Goal: Task Accomplishment & Management: Complete application form

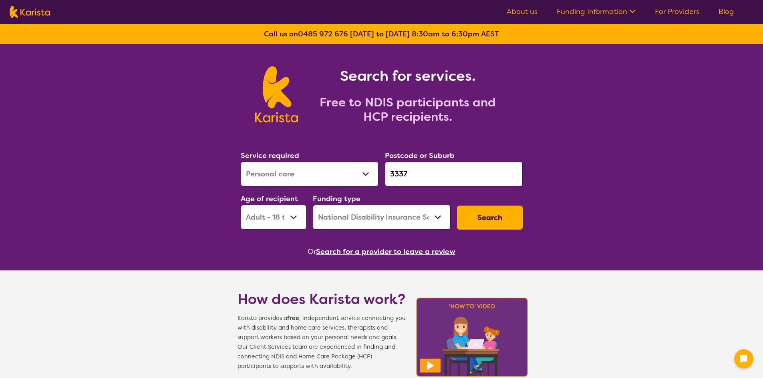
select select "Personal care"
select select "AD"
select select "NDIS"
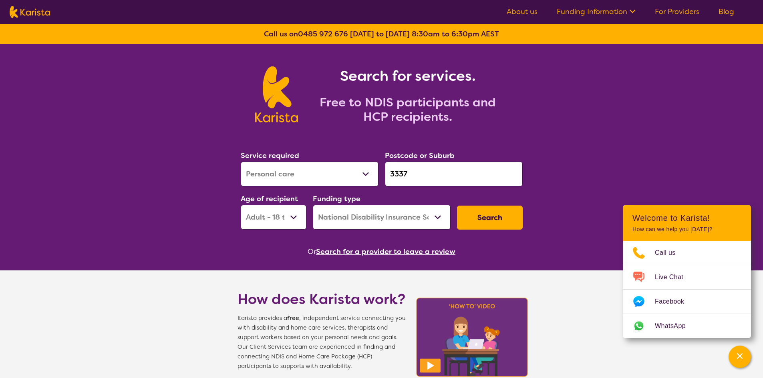
click at [684, 13] on link "For Providers" at bounding box center [677, 12] width 44 height 10
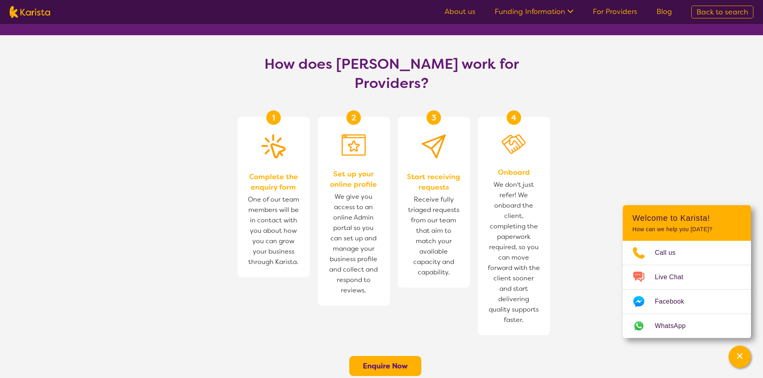
scroll to position [440, 0]
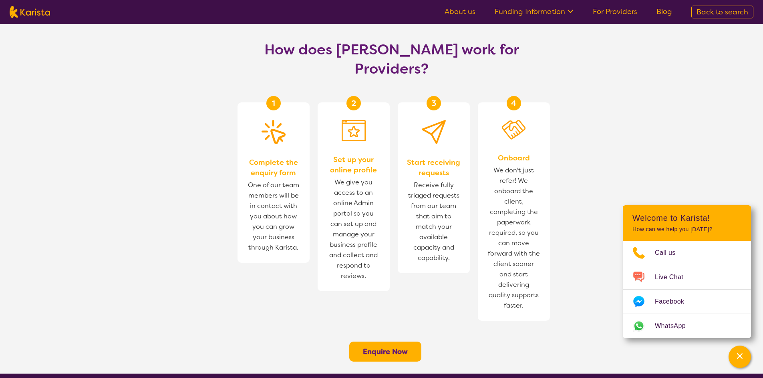
click at [403, 342] on button "Enquire Now" at bounding box center [385, 352] width 72 height 20
click at [405, 347] on b "Enquire Now" at bounding box center [385, 352] width 45 height 10
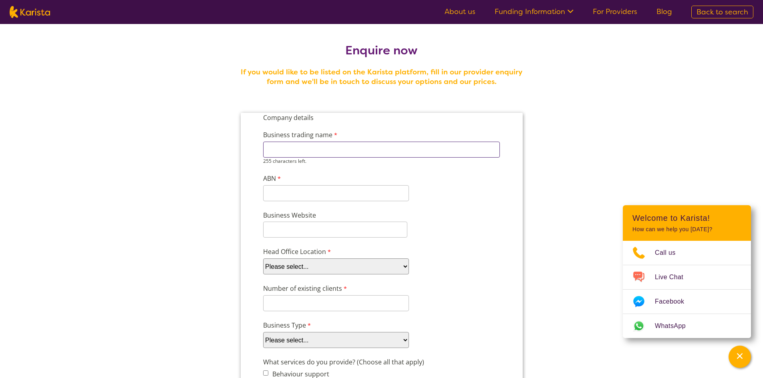
click at [386, 151] on input "Business trading name" at bounding box center [381, 150] width 237 height 16
click at [387, 151] on input "Business trading name" at bounding box center [381, 150] width 237 height 16
type input "n"
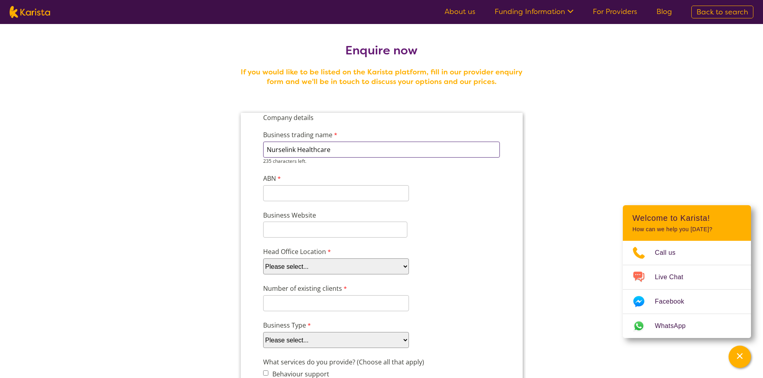
type input "Nurselink Healthcare"
click at [378, 200] on div "11 characters left." at bounding box center [336, 193] width 146 height 16
paste input "99 669 896"
type input "99669896244"
click at [381, 228] on input "Business Website" at bounding box center [335, 230] width 144 height 16
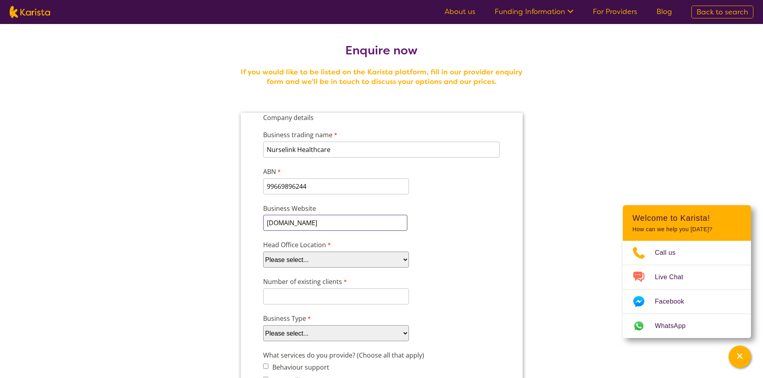
type input "nurselinkhealthcare.com.au"
click at [399, 246] on div "Head Office Location Please select... ACT NSW NT QLD SA TAS VIC WA" at bounding box center [380, 254] width 243 height 31
click at [395, 252] on select "Please select... ACT NSW NT QLD SA TAS VIC WA" at bounding box center [336, 260] width 146 height 16
select select "tfa_100"
click at [263, 252] on select "Please select... ACT NSW NT QLD SA TAS VIC WA" at bounding box center [336, 260] width 146 height 16
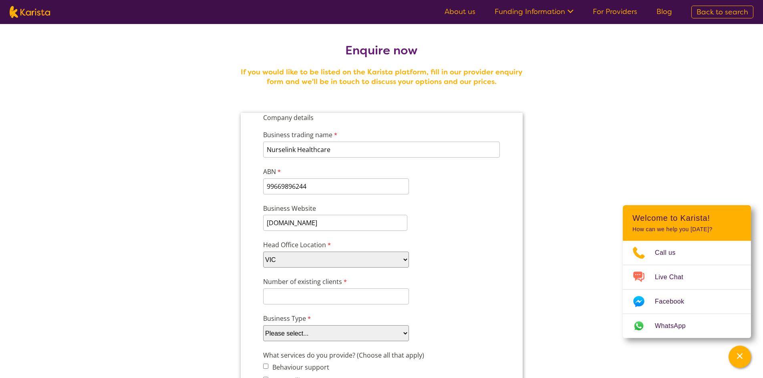
click at [463, 231] on div "Business Website nurselinkhealthcare.com.au" at bounding box center [380, 217] width 243 height 30
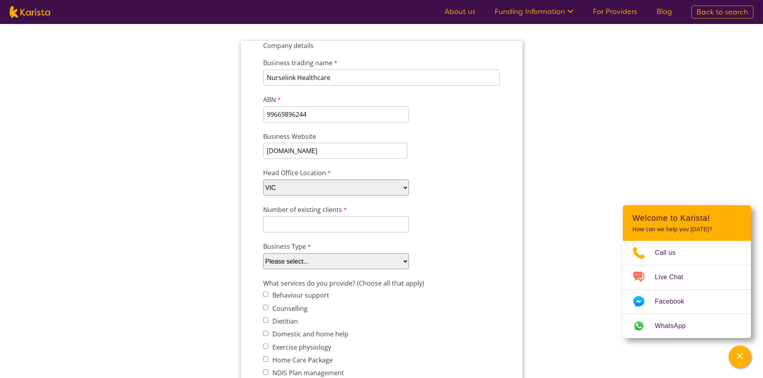
scroll to position [80, 0]
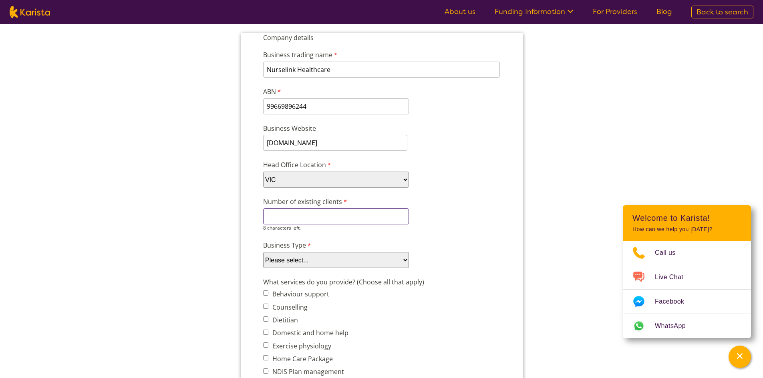
drag, startPoint x: 374, startPoint y: 213, endPoint x: 387, endPoint y: 217, distance: 13.8
click at [374, 213] on input "Number of existing clients" at bounding box center [336, 217] width 146 height 16
type input "1"
type input "5"
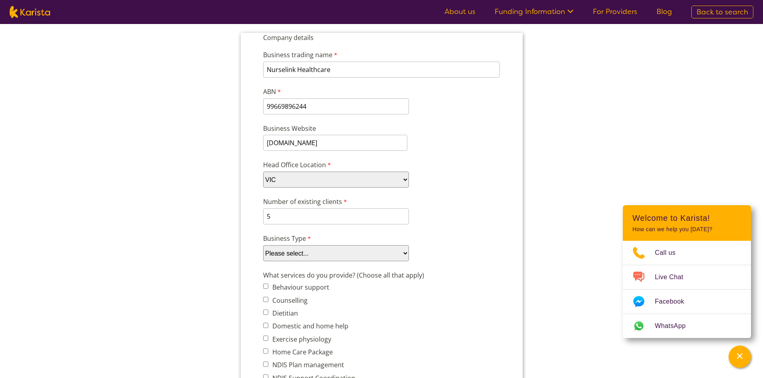
click at [354, 255] on select "Please select... Company Individual/Sole Trader Other (please specify)" at bounding box center [336, 253] width 146 height 16
select select "tfa_87"
click at [263, 245] on select "Please select... Company Individual/Sole Trader Other (please specify)" at bounding box center [336, 253] width 146 height 16
click at [395, 249] on select "Please select... Company Individual/Sole Trader Other (please specify)" at bounding box center [336, 253] width 146 height 16
click at [263, 245] on select "Please select... Company Individual/Sole Trader Other (please specify)" at bounding box center [336, 253] width 146 height 16
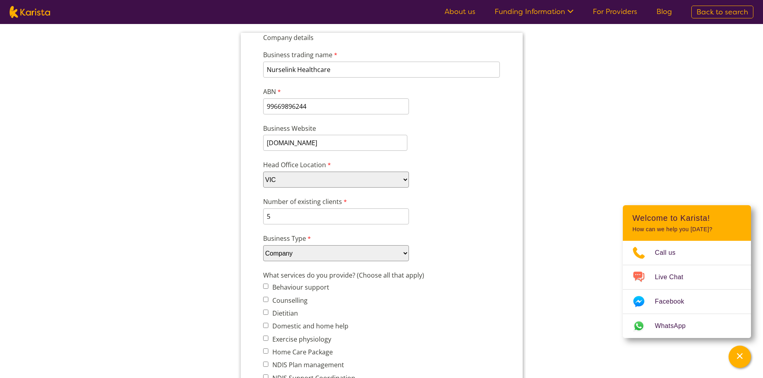
click at [370, 254] on select "Please select... Company Individual/Sole Trader Other (please specify)" at bounding box center [336, 253] width 146 height 16
drag, startPoint x: 457, startPoint y: 208, endPoint x: 466, endPoint y: 206, distance: 9.4
click at [457, 208] on div "Number of existing clients 5 7 characters left." at bounding box center [380, 210] width 243 height 31
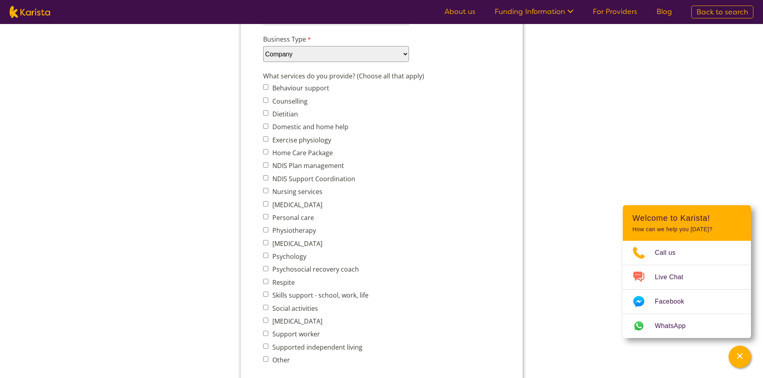
scroll to position [280, 0]
click at [270, 129] on label "Domestic and home help" at bounding box center [308, 126] width 78 height 9
click at [268, 128] on input "Domestic and home help" at bounding box center [265, 125] width 5 height 5
checkbox input "true"
click at [273, 181] on label "NDIS Support Coordination" at bounding box center [311, 178] width 85 height 9
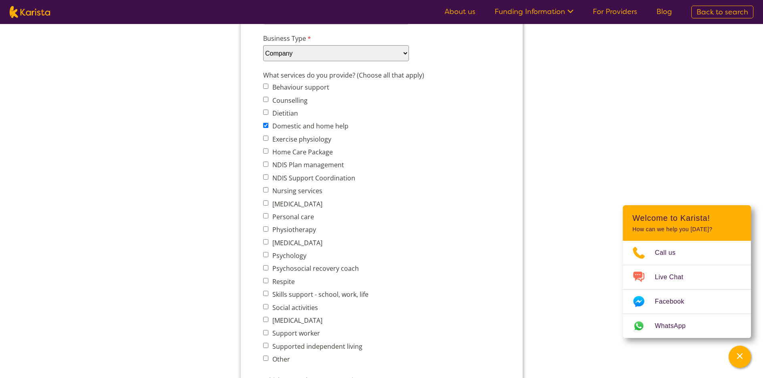
click at [268, 180] on input "NDIS Support Coordination" at bounding box center [265, 177] width 5 height 5
checkbox input "true"
click at [278, 191] on label "Nursing services" at bounding box center [295, 191] width 52 height 9
click at [268, 191] on input "Nursing services" at bounding box center [265, 189] width 5 height 5
checkbox input "true"
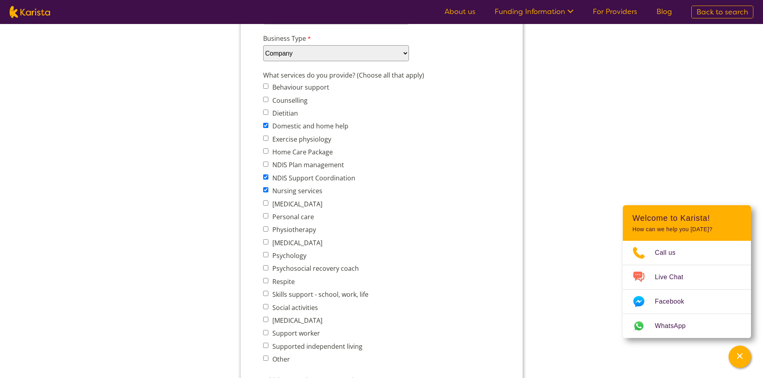
click at [294, 218] on label "Personal care" at bounding box center [291, 217] width 44 height 9
click at [268, 218] on input "Personal care" at bounding box center [265, 215] width 5 height 5
checkbox input "true"
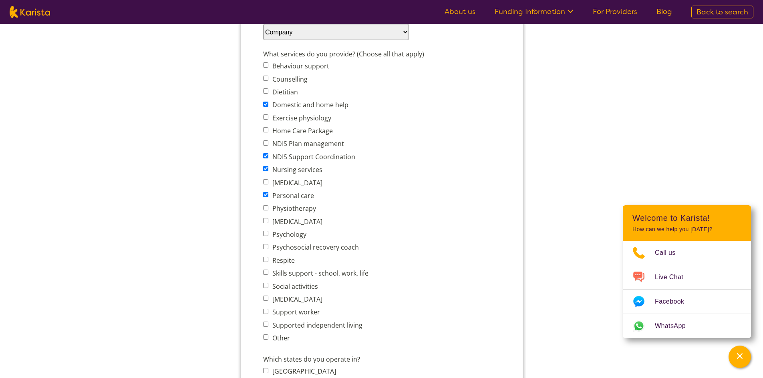
scroll to position [320, 0]
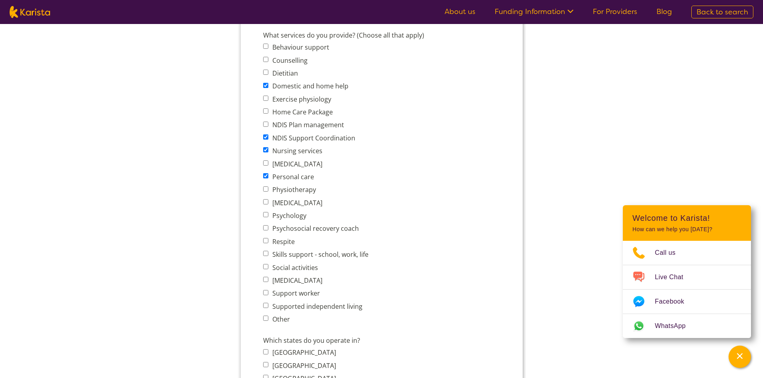
click at [286, 242] on label "Respite" at bounding box center [281, 241] width 25 height 9
click at [268, 242] on input "Respite" at bounding box center [265, 240] width 5 height 5
checkbox input "true"
click at [292, 272] on span "Social activities" at bounding box center [318, 267] width 110 height 11
click at [292, 266] on label "Social activities" at bounding box center [293, 267] width 48 height 9
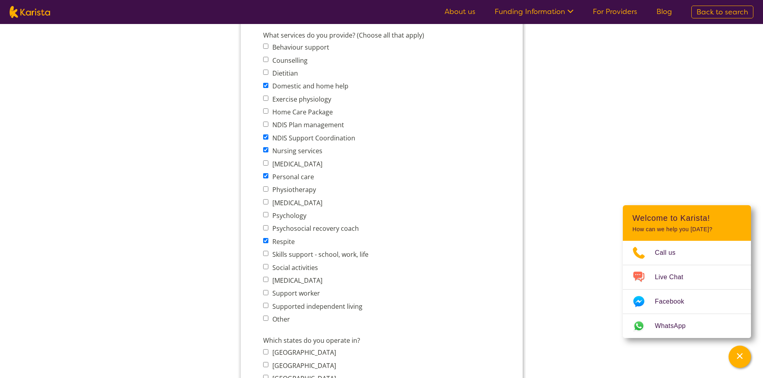
click at [268, 266] on input "Social activities" at bounding box center [265, 266] width 5 height 5
checkbox input "true"
click at [282, 294] on label "Support worker" at bounding box center [294, 293] width 50 height 9
click at [268, 294] on input "Support worker" at bounding box center [265, 292] width 5 height 5
checkbox input "true"
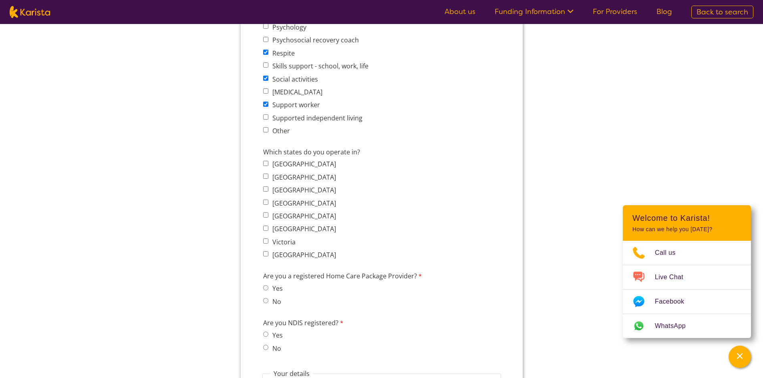
scroll to position [521, 0]
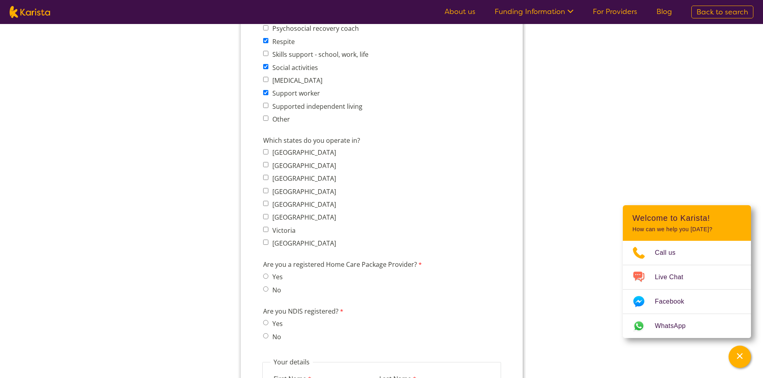
click at [280, 229] on label "Victoria" at bounding box center [282, 230] width 26 height 9
click at [268, 229] on input "Victoria" at bounding box center [265, 229] width 5 height 5
checkbox input "true"
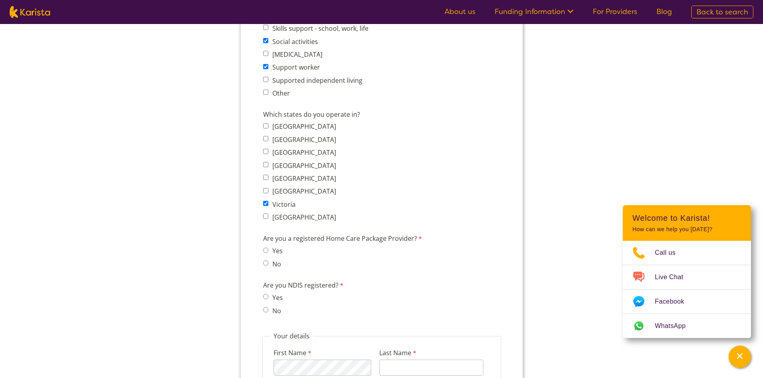
scroll to position [561, 0]
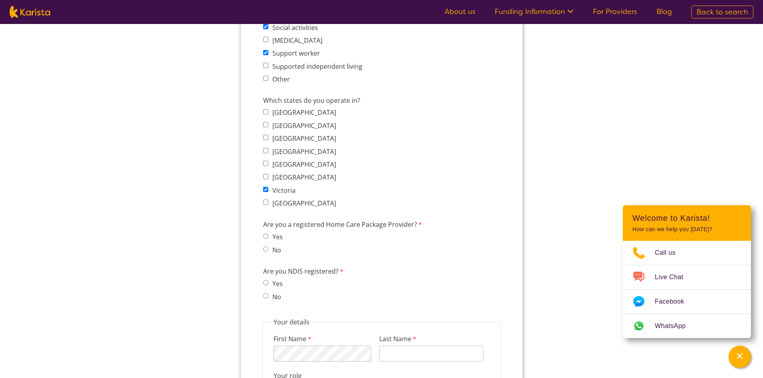
click at [267, 250] on input "No" at bounding box center [265, 249] width 5 height 5
radio input "true"
click at [271, 286] on label "Yes" at bounding box center [275, 284] width 13 height 9
click at [268, 286] on input "Yes" at bounding box center [265, 282] width 5 height 5
radio input "true"
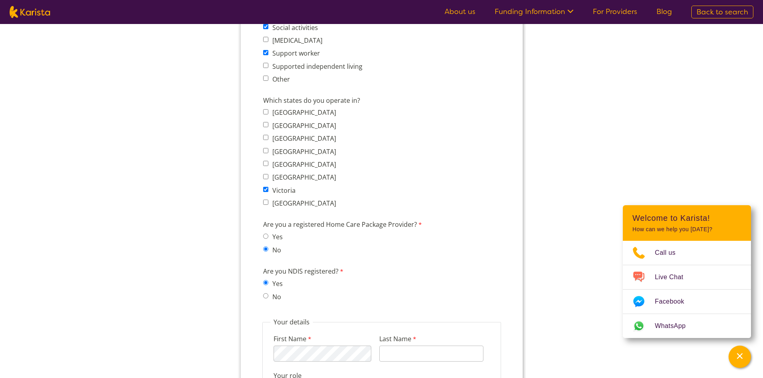
scroll to position [761, 0]
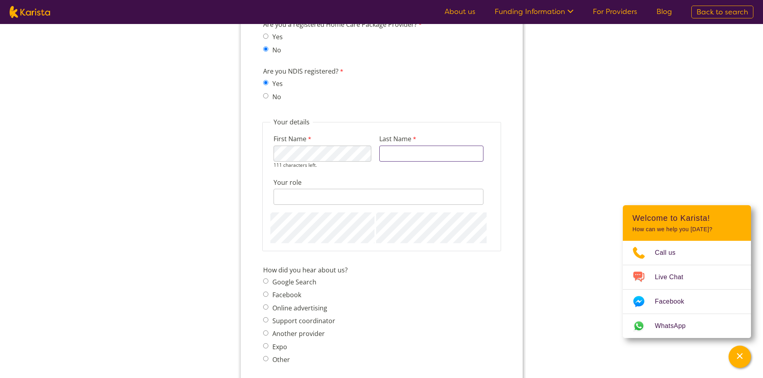
click at [437, 157] on input "Last Name" at bounding box center [431, 154] width 104 height 16
type input "Sandhu"
click at [332, 182] on input "Your role" at bounding box center [378, 190] width 210 height 16
type input "Director"
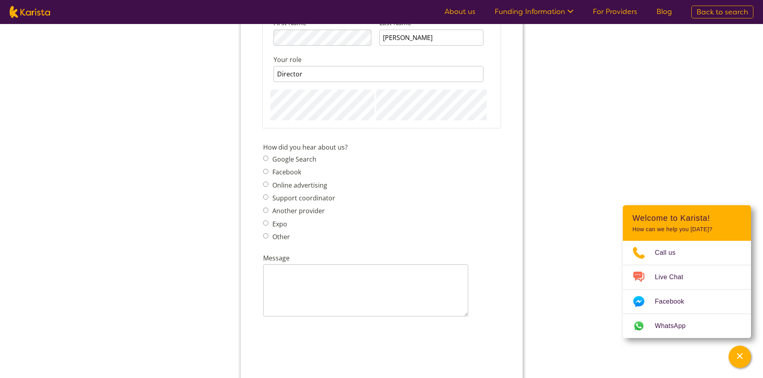
scroll to position [881, 0]
click at [319, 194] on label "Support coordinator" at bounding box center [301, 194] width 65 height 9
click at [268, 194] on input "Support coordinator" at bounding box center [265, 193] width 5 height 5
radio input "true"
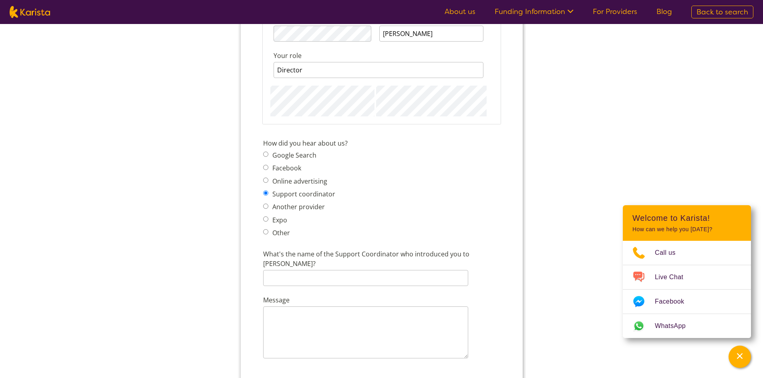
drag, startPoint x: 310, startPoint y: 198, endPoint x: 306, endPoint y: 203, distance: 6.1
click at [309, 199] on span "Support coordinator" at bounding box center [301, 194] width 77 height 11
click at [306, 209] on label "Another provider" at bounding box center [296, 207] width 55 height 9
click at [268, 209] on input "Another provider" at bounding box center [265, 206] width 5 height 5
radio input "true"
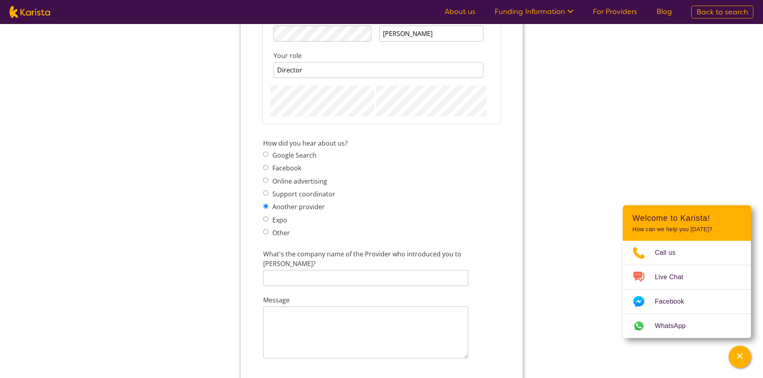
click at [265, 218] on input "Expo" at bounding box center [265, 219] width 5 height 5
radio input "true"
click at [278, 174] on span "Google Search Facebook Online advertising Support coordinator Another provider …" at bounding box center [301, 194] width 77 height 89
click at [283, 171] on label "Facebook" at bounding box center [284, 168] width 31 height 9
click at [268, 170] on input "Facebook" at bounding box center [265, 167] width 5 height 5
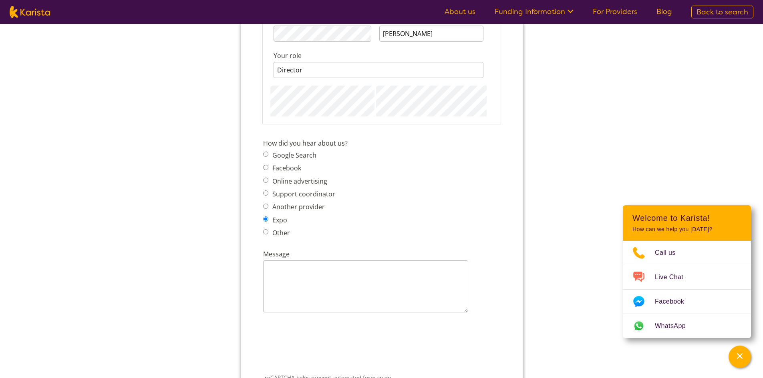
radio input "true"
click at [296, 156] on label "Google Search" at bounding box center [292, 155] width 46 height 9
click at [268, 156] on input "Google Search" at bounding box center [265, 154] width 5 height 5
radio input "true"
click at [374, 236] on div "How did you hear about us? Google Search Facebook Online advertising Support co…" at bounding box center [380, 189] width 243 height 105
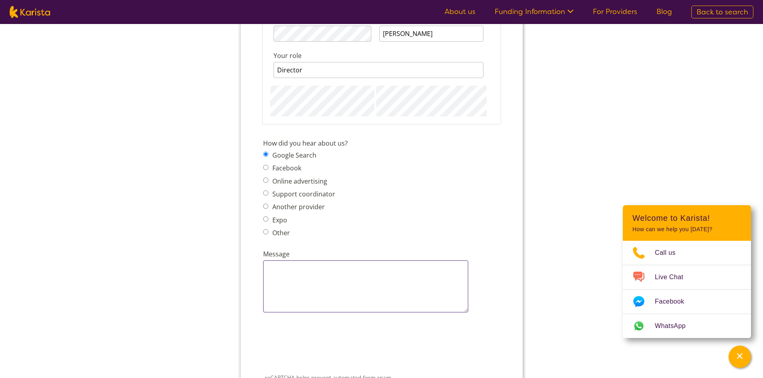
click at [353, 291] on textarea "Message" at bounding box center [365, 287] width 205 height 52
drag, startPoint x: 354, startPoint y: 288, endPoint x: 366, endPoint y: 270, distance: 20.9
click at [355, 288] on textarea "Message" at bounding box center [365, 287] width 205 height 52
drag, startPoint x: 415, startPoint y: 201, endPoint x: 424, endPoint y: 194, distance: 11.8
click at [417, 201] on div "How did you hear about us? Google Search Facebook Online advertising Support co…" at bounding box center [380, 189] width 243 height 105
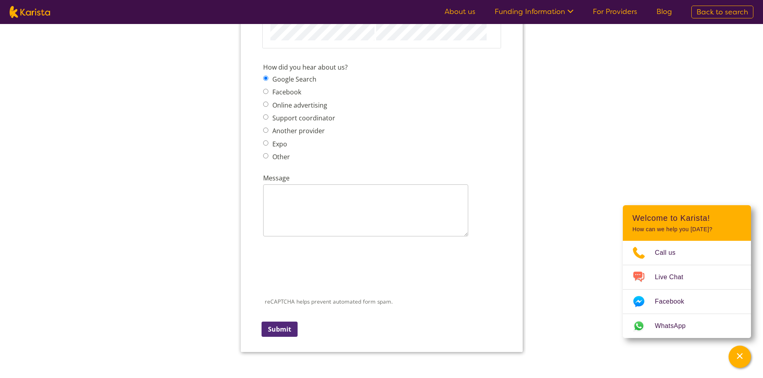
scroll to position [961, 0]
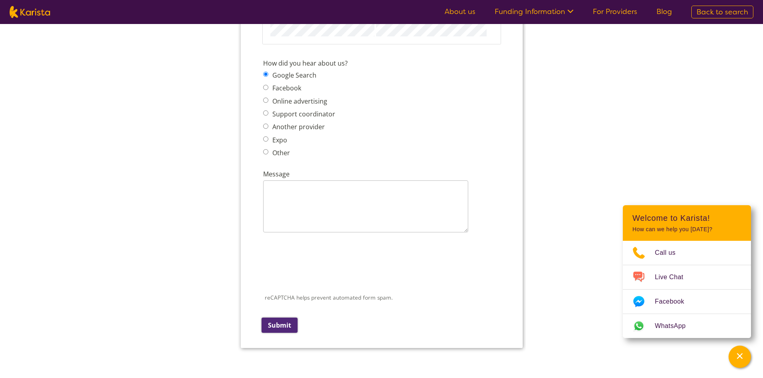
click at [269, 322] on input "Submit" at bounding box center [279, 325] width 36 height 15
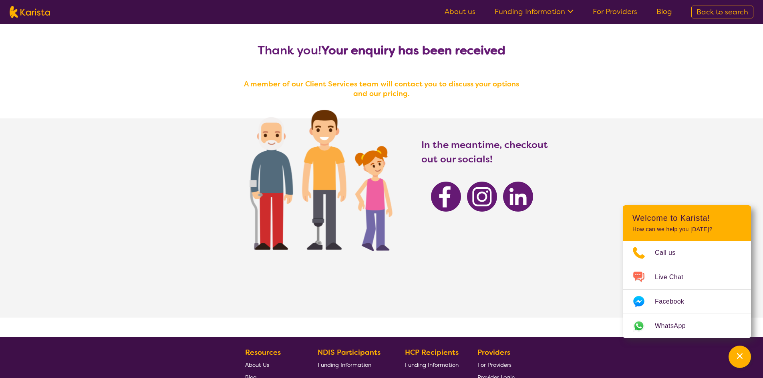
drag, startPoint x: 561, startPoint y: 78, endPoint x: 271, endPoint y: 60, distance: 290.5
click at [271, 60] on div "Thank you! Your enquiry has been received A member of our Client Services team …" at bounding box center [381, 180] width 763 height 313
click at [447, 96] on h4 "A member of our Client Services team will contact you to discuss your options a…" at bounding box center [381, 88] width 288 height 19
click at [543, 84] on div "Thank you! Your enquiry has been received A member of our Client Services team …" at bounding box center [381, 180] width 763 height 313
drag, startPoint x: 545, startPoint y: 54, endPoint x: 421, endPoint y: 70, distance: 124.3
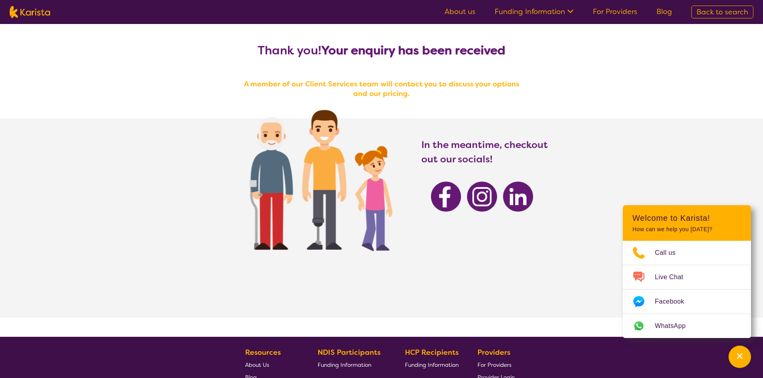
click at [455, 71] on div "Thank you! Your enquiry has been received A member of our Client Services team …" at bounding box center [381, 180] width 763 height 313
click at [364, 58] on section "Thank you! Your enquiry has been received A member of our Client Services team …" at bounding box center [382, 61] width 308 height 74
click at [618, 9] on link "For Providers" at bounding box center [615, 12] width 44 height 10
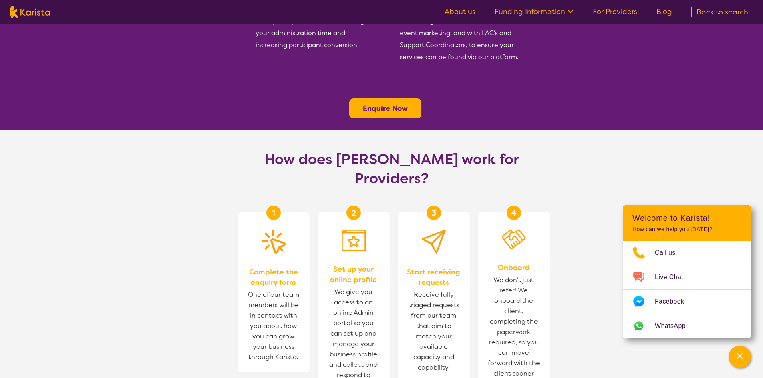
scroll to position [400, 0]
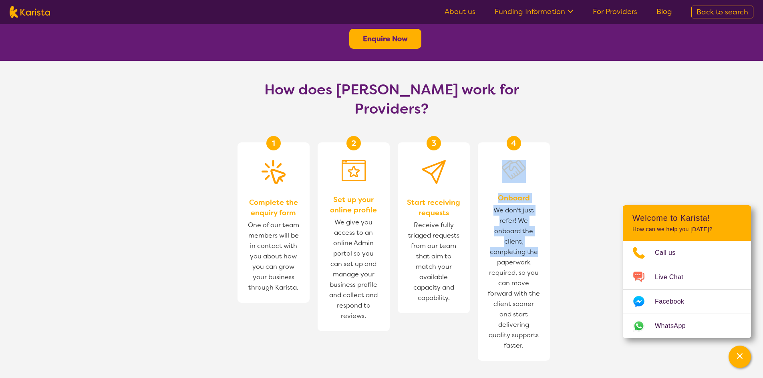
drag, startPoint x: 609, startPoint y: 97, endPoint x: 575, endPoint y: 226, distance: 134.2
click at [575, 226] on section "How does Karista work for Providers? 1 Complete the enquiry form One of our tea…" at bounding box center [381, 237] width 763 height 353
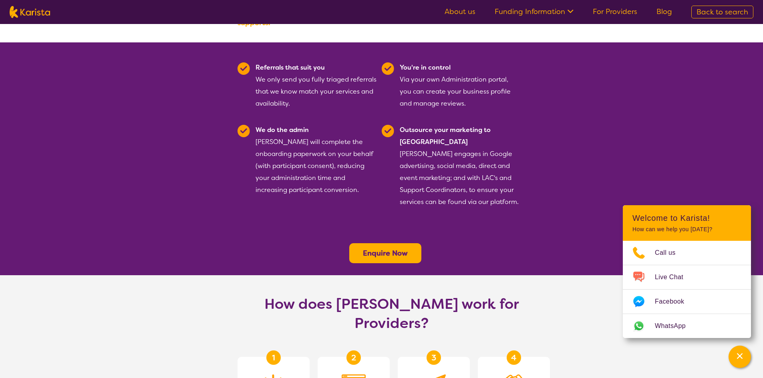
scroll to position [107, 0]
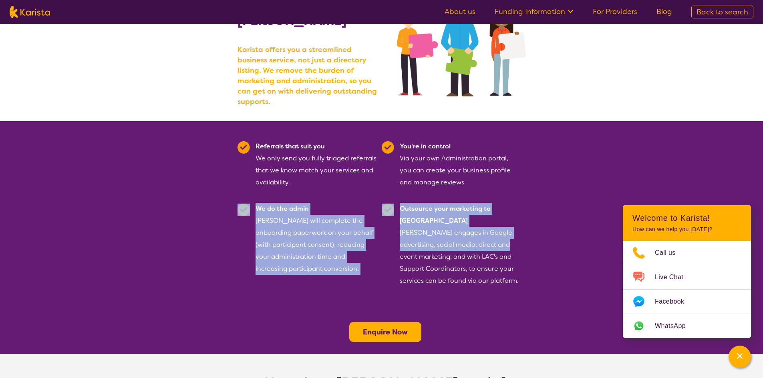
drag, startPoint x: 508, startPoint y: 223, endPoint x: 542, endPoint y: 183, distance: 52.9
click at [561, 173] on section "Referrals that suit you We only send you fully triaged referrals that we know m…" at bounding box center [381, 237] width 763 height 233
click at [533, 183] on section "Referrals that suit you We only send you fully triaged referrals that we know m…" at bounding box center [382, 211] width 308 height 180
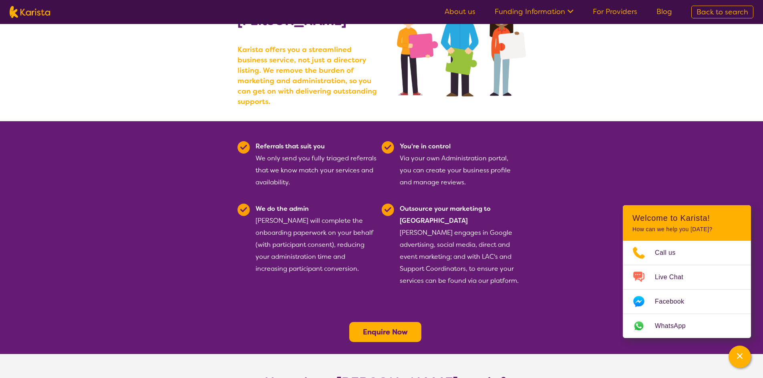
scroll to position [0, 0]
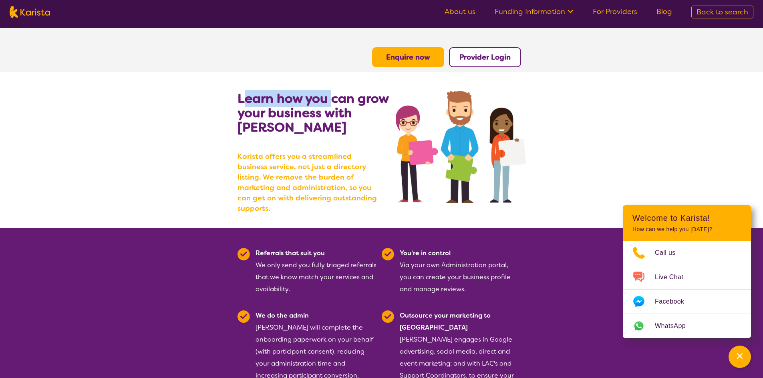
drag, startPoint x: 259, startPoint y: 84, endPoint x: 341, endPoint y: 118, distance: 88.7
click at [337, 113] on section "Learn how you can grow your business with Karista Karista offers you a streamli…" at bounding box center [382, 150] width 308 height 156
click at [344, 122] on h2 "Learn how you can grow your business with Karista" at bounding box center [316, 112] width 159 height 43
drag, startPoint x: 346, startPoint y: 120, endPoint x: 244, endPoint y: 111, distance: 102.1
click at [244, 111] on b "Learn how you can grow your business with Karista" at bounding box center [312, 113] width 151 height 46
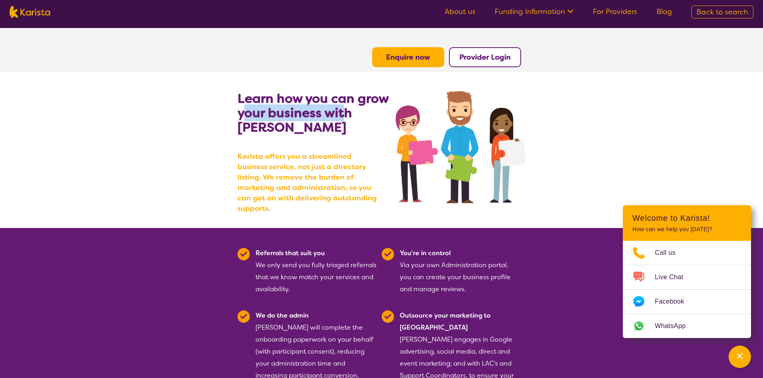
click at [234, 106] on section "Learn how you can grow your business with Karista Karista offers you a streamli…" at bounding box center [382, 150] width 308 height 156
click at [233, 100] on section "Learn how you can grow your business with Karista Karista offers you a streamli…" at bounding box center [382, 150] width 308 height 156
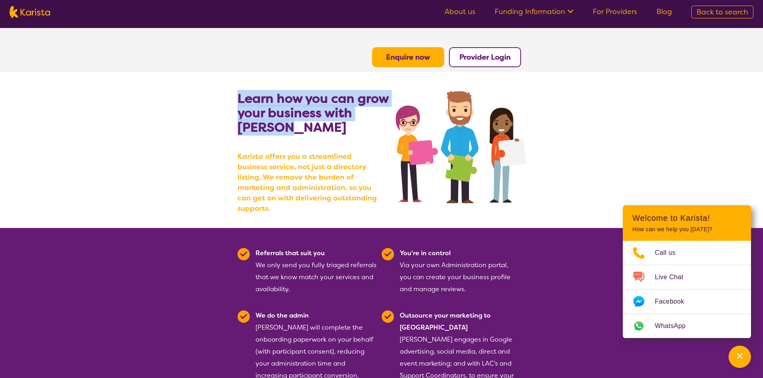
drag, startPoint x: 234, startPoint y: 97, endPoint x: 330, endPoint y: 139, distance: 104.2
click at [330, 139] on section "Learn how you can grow your business with Karista Karista offers you a streamli…" at bounding box center [382, 150] width 308 height 156
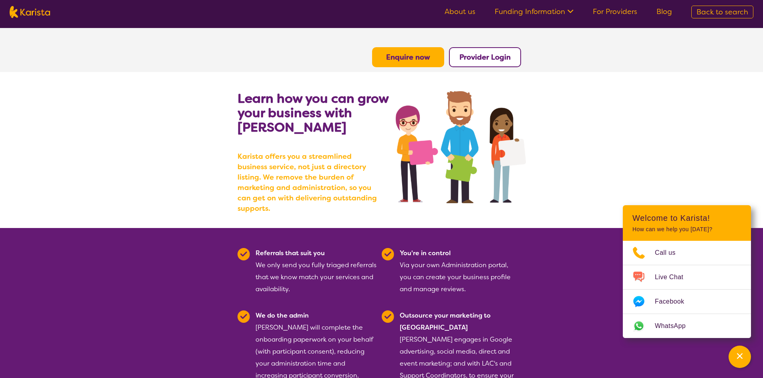
click at [330, 140] on div "Learn how you can grow your business with Karista Karista offers you a streamli…" at bounding box center [316, 159] width 159 height 137
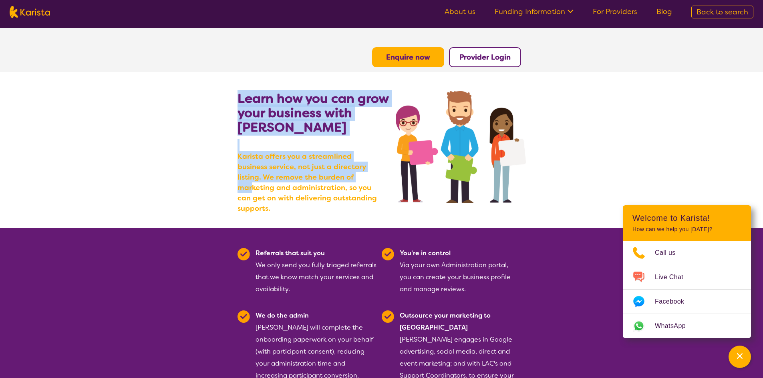
drag, startPoint x: 257, startPoint y: 141, endPoint x: 345, endPoint y: 189, distance: 99.8
click at [345, 189] on div "Learn how you can grow your business with Karista Karista offers you a streamli…" at bounding box center [316, 159] width 159 height 137
click at [344, 188] on b "Karista offers you a streamlined business service, not just a directory listing…" at bounding box center [309, 182] width 144 height 62
drag, startPoint x: 353, startPoint y: 185, endPoint x: 242, endPoint y: 122, distance: 127.9
click at [240, 127] on div "Learn how you can grow your business with Karista Karista offers you a streamli…" at bounding box center [316, 159] width 159 height 137
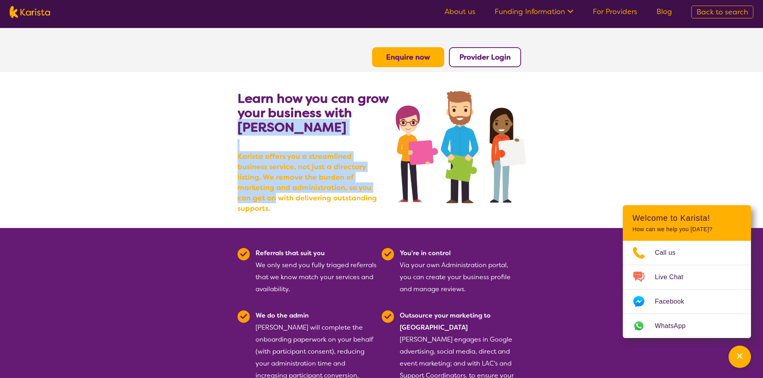
click at [273, 127] on b "Learn how you can grow your business with Karista" at bounding box center [312, 113] width 151 height 46
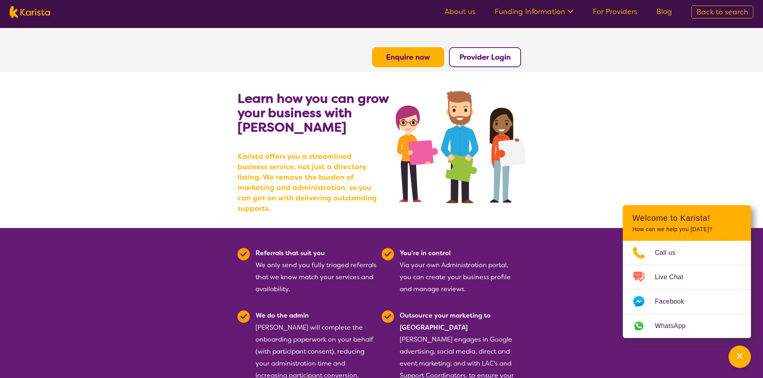
click at [350, 205] on div "Learn how you can grow your business with Karista Karista offers you a streamli…" at bounding box center [316, 159] width 159 height 137
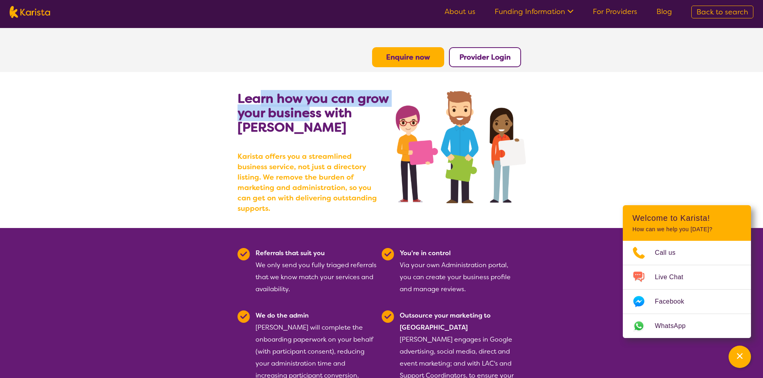
drag, startPoint x: 261, startPoint y: 98, endPoint x: 316, endPoint y: 124, distance: 60.0
click at [316, 122] on h2 "Learn how you can grow your business with Karista" at bounding box center [316, 112] width 159 height 43
click at [315, 125] on h2 "Learn how you can grow your business with Karista" at bounding box center [316, 112] width 159 height 43
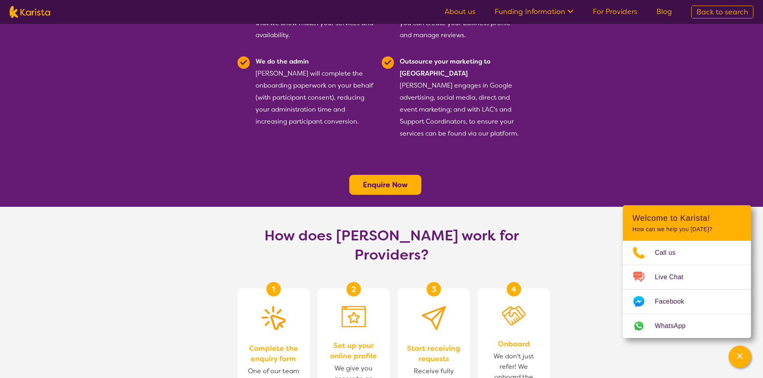
scroll to position [400, 0]
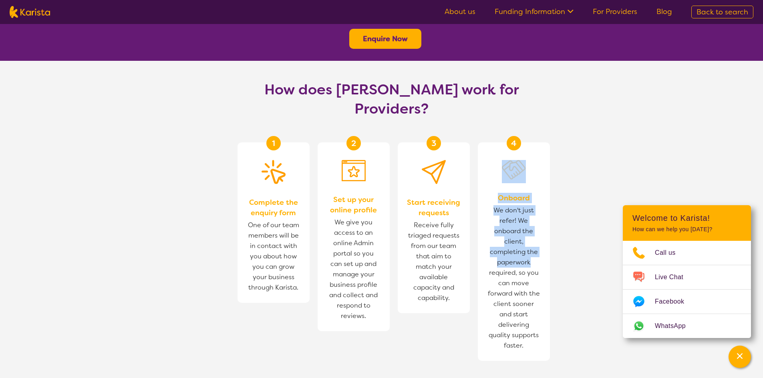
drag, startPoint x: 575, startPoint y: 97, endPoint x: 537, endPoint y: 227, distance: 135.7
click at [535, 230] on section "How does Karista work for Providers? 1 Complete the enquiry form One of our tea…" at bounding box center [381, 237] width 763 height 353
click at [569, 167] on section "How does Karista work for Providers? 1 Complete the enquiry form One of our tea…" at bounding box center [381, 237] width 763 height 353
drag, startPoint x: 529, startPoint y: 218, endPoint x: 575, endPoint y: 228, distance: 46.7
click at [567, 228] on section "How does Karista work for Providers? 1 Complete the enquiry form One of our tea…" at bounding box center [381, 237] width 763 height 353
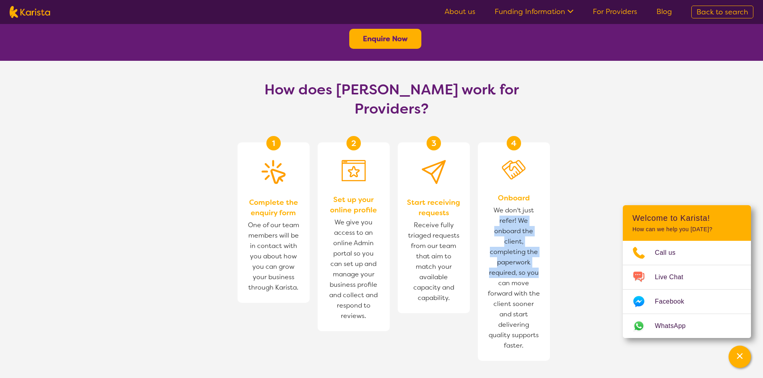
click at [583, 223] on section "How does Karista work for Providers? 1 Complete the enquiry form One of our tea…" at bounding box center [381, 237] width 763 height 353
drag, startPoint x: 488, startPoint y: 271, endPoint x: 498, endPoint y: 310, distance: 40.1
click at [498, 310] on div "4 Onboard We don't just refer! We onboard the client, completing the paperwork …" at bounding box center [514, 252] width 72 height 219
click at [503, 302] on span "We don't just refer! We onboard the client, completing the paperwork required, …" at bounding box center [514, 278] width 56 height 150
drag, startPoint x: 503, startPoint y: 289, endPoint x: 501, endPoint y: 185, distance: 103.3
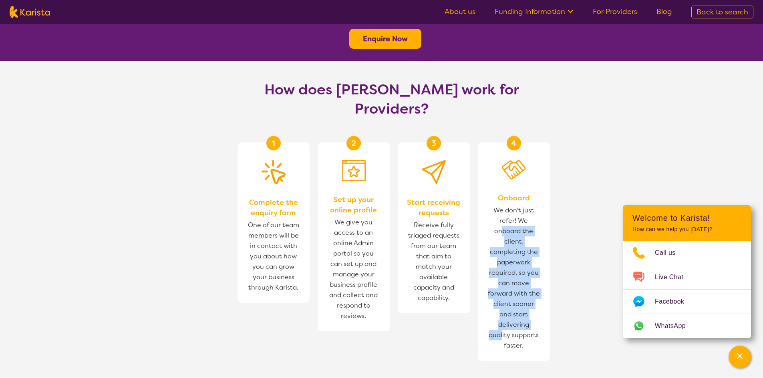
click at [501, 203] on span "We don't just refer! We onboard the client, completing the paperwork required, …" at bounding box center [514, 278] width 56 height 150
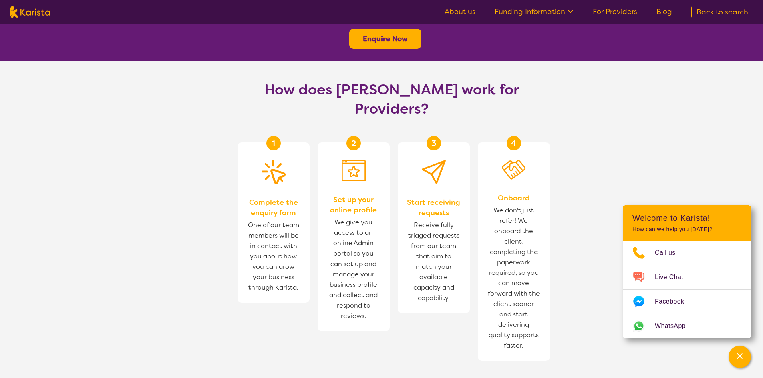
click at [500, 203] on span "We don't just refer! We onboard the client, completing the paperwork required, …" at bounding box center [514, 278] width 56 height 150
click at [545, 215] on div "4 Onboard We don't just refer! We onboard the client, completing the paperwork …" at bounding box center [514, 252] width 72 height 219
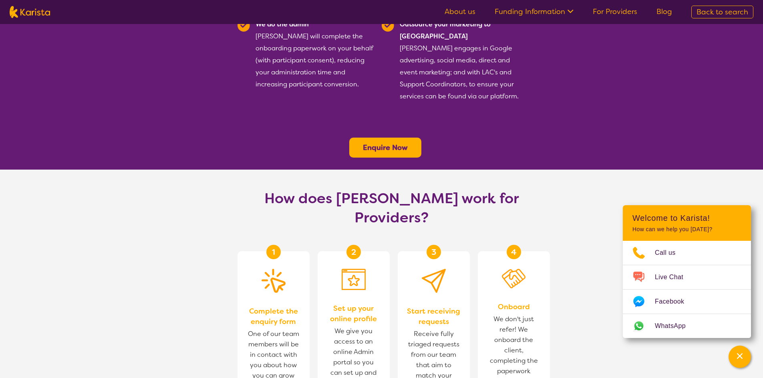
scroll to position [280, 0]
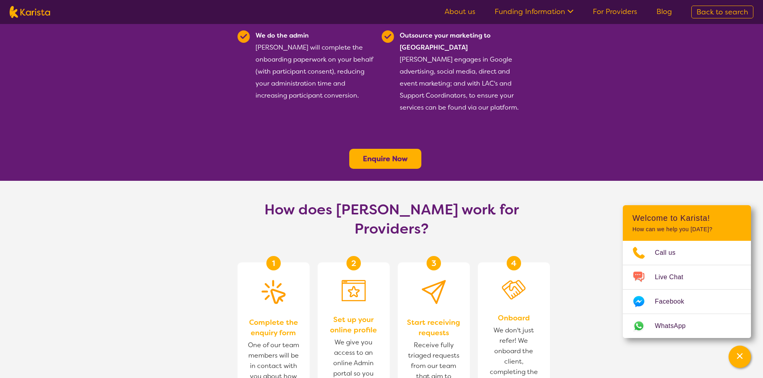
click at [573, 12] on icon at bounding box center [570, 12] width 6 height 4
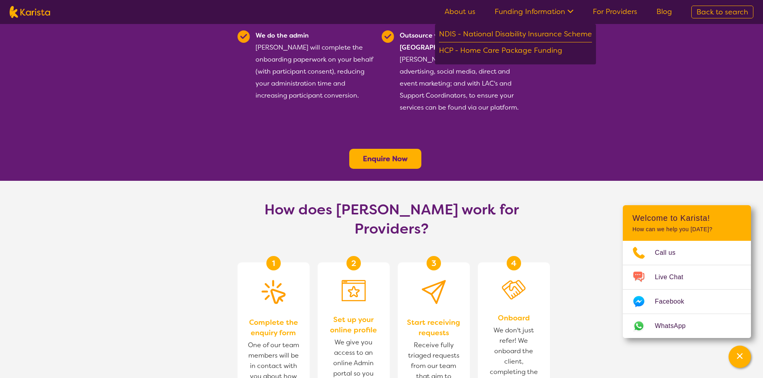
click at [579, 147] on section "Referrals that suit you We only send you fully triaged referrals that we know m…" at bounding box center [381, 64] width 763 height 233
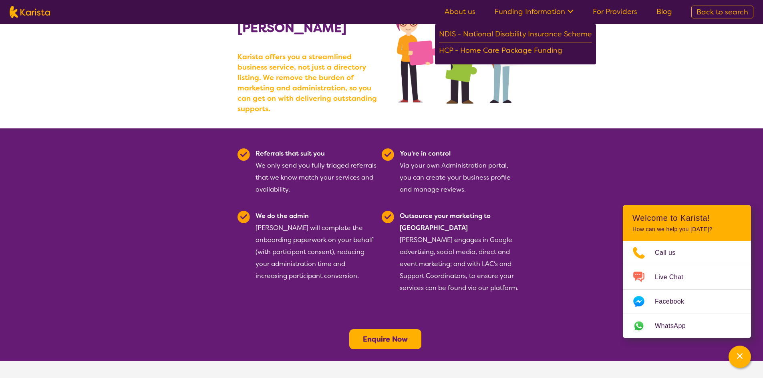
scroll to position [80, 0]
